Goal: Information Seeking & Learning: Learn about a topic

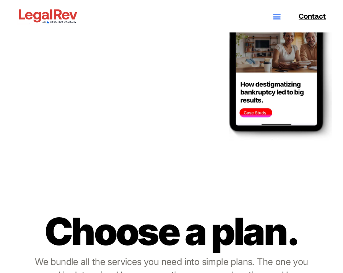
scroll to position [2096, 0]
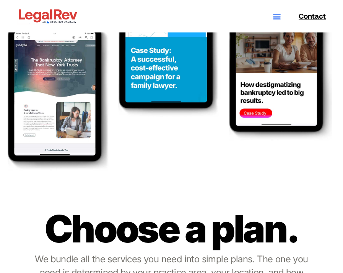
click at [277, 9] on div "About Plans Services Law Firm Website Design Law Firm Brand Identity Content Ma…" at bounding box center [202, 16] width 247 height 32
click at [277, 15] on icon "Menu Toggle" at bounding box center [276, 16] width 8 height 8
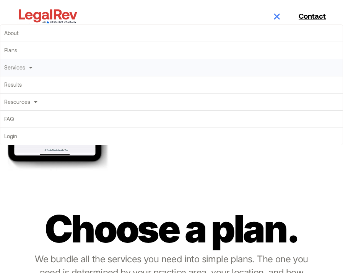
click at [25, 65] on span at bounding box center [28, 67] width 7 height 13
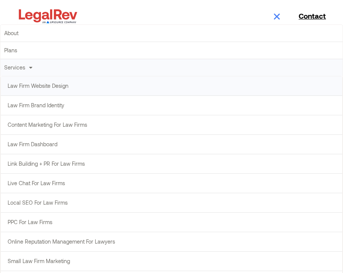
click at [26, 88] on link "Law Firm Website Design" at bounding box center [171, 85] width 341 height 19
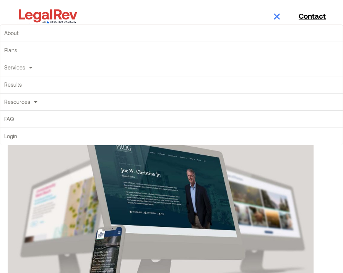
scroll to position [108, 0]
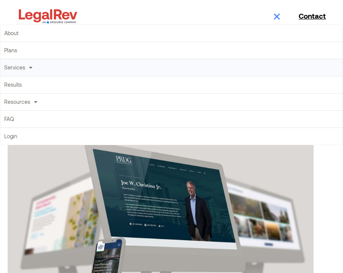
click at [20, 68] on link "Services" at bounding box center [171, 67] width 342 height 17
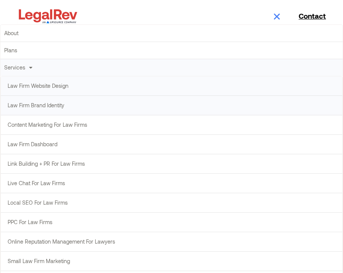
click at [23, 102] on link "Law Firm Brand Identity" at bounding box center [171, 105] width 341 height 19
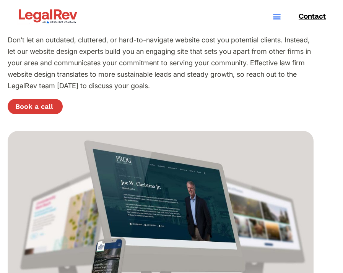
scroll to position [102, 0]
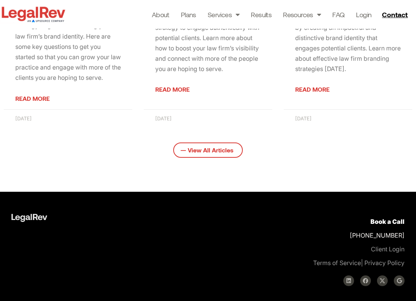
scroll to position [1155, 0]
